Goal: Check status: Check status

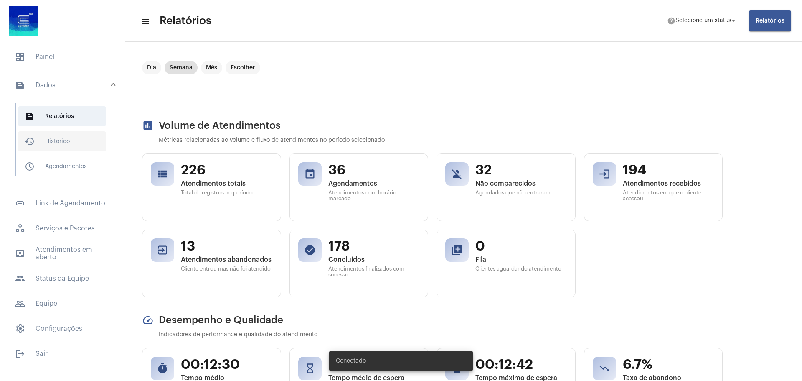
click at [53, 133] on span "history_outlined Histórico" at bounding box center [62, 141] width 88 height 20
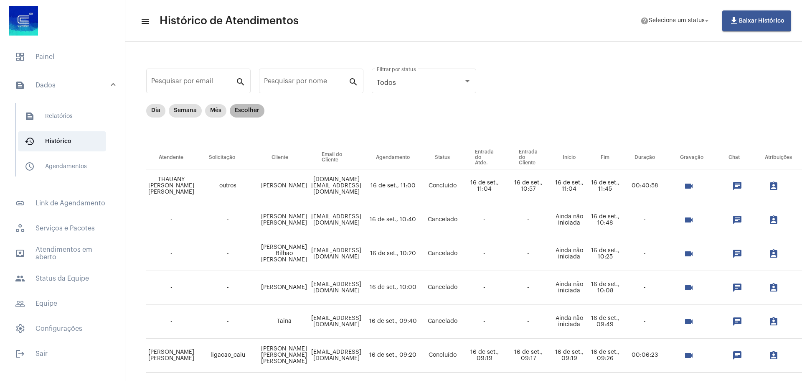
click at [243, 113] on mat-chip "Escolher" at bounding box center [247, 110] width 35 height 13
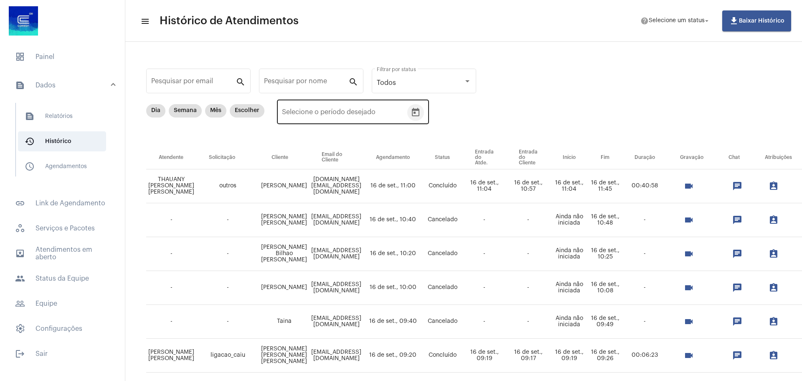
click at [414, 112] on icon "Open calendar" at bounding box center [416, 112] width 8 height 8
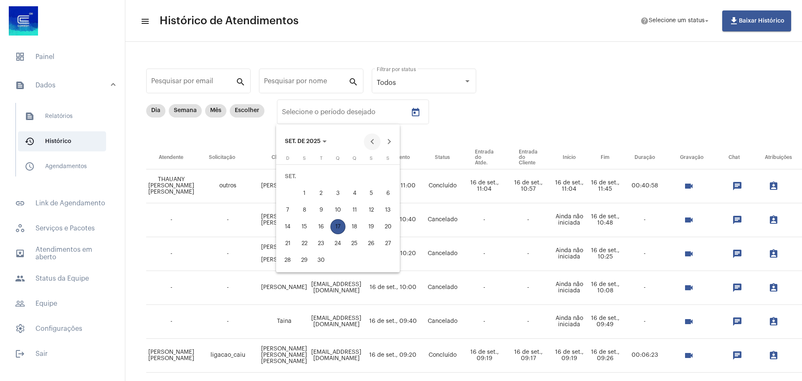
click at [370, 142] on button "Previous month" at bounding box center [372, 141] width 17 height 17
click at [356, 238] on div "28" at bounding box center [354, 243] width 15 height 15
type input "[DATE]"
click at [357, 239] on div "28" at bounding box center [354, 243] width 15 height 15
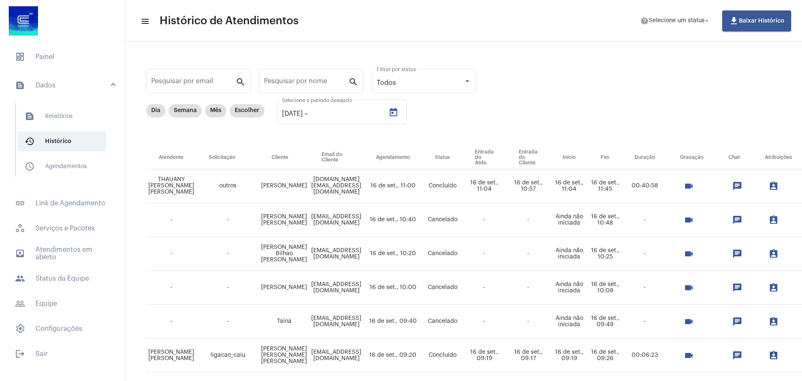
type input "[DATE]"
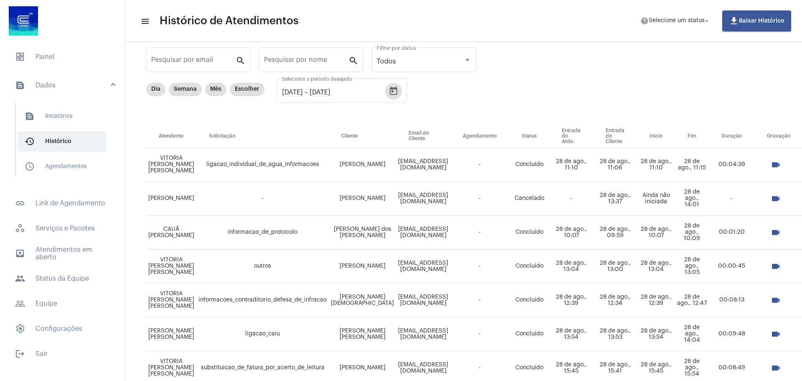
scroll to position [42, 0]
